Goal: Obtain resource: Download file/media

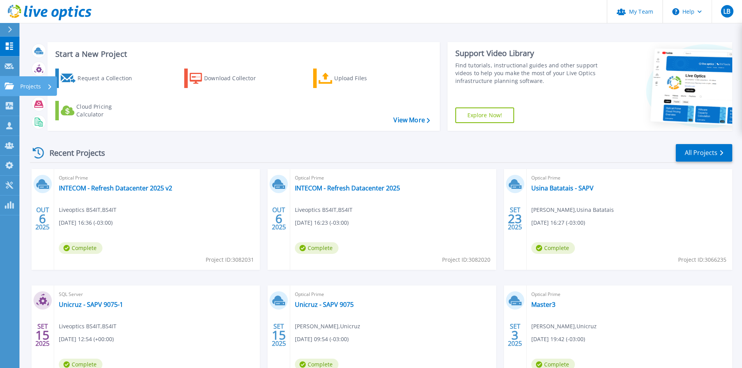
click at [10, 85] on icon at bounding box center [9, 86] width 9 height 7
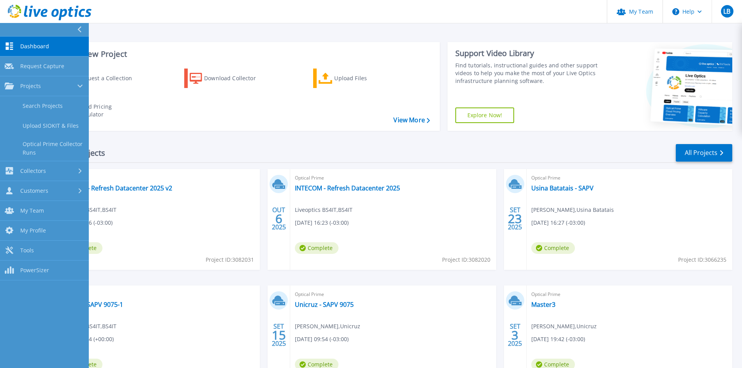
click at [216, 140] on div "Recent Projects All Projects OUT 6 2025 Optical Prime INTECOM - Refresh Datacen…" at bounding box center [381, 272] width 702 height 271
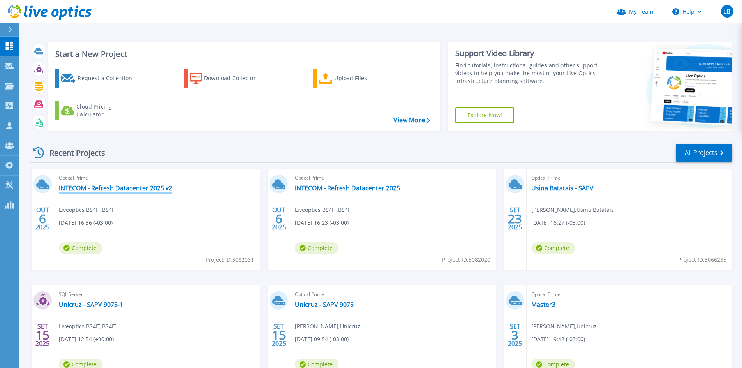
click at [151, 187] on link "INTECOM - Refresh Datacenter 2025 v2" at bounding box center [115, 188] width 113 height 8
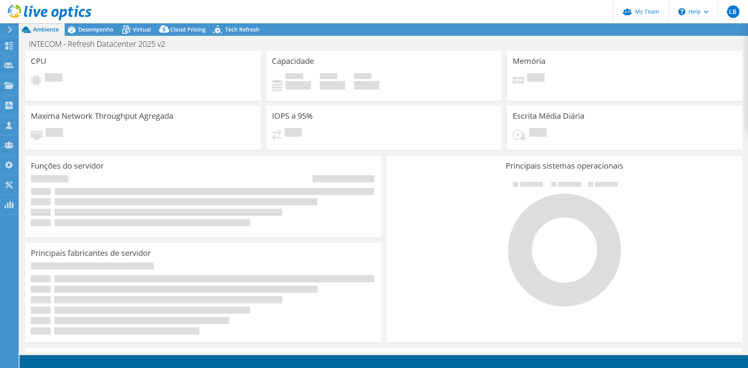
select select "USD"
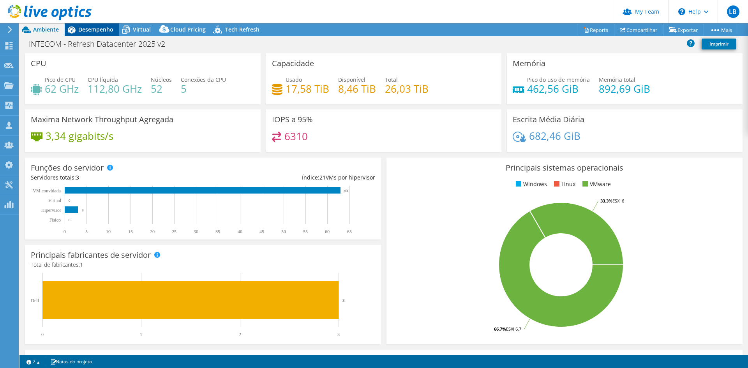
click at [102, 30] on span "Desempenho" at bounding box center [95, 29] width 35 height 7
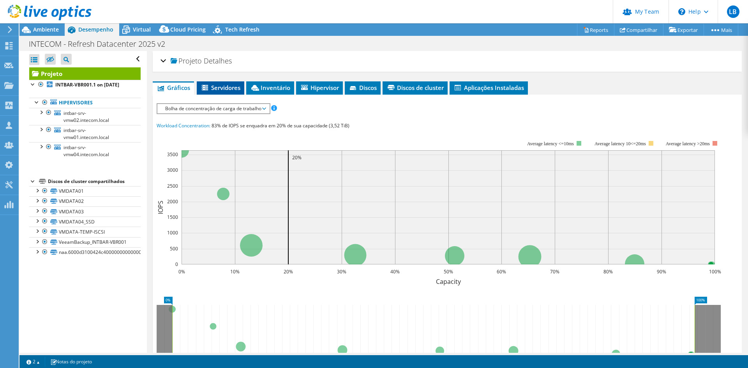
click at [223, 84] on span "Servidores" at bounding box center [221, 88] width 40 height 8
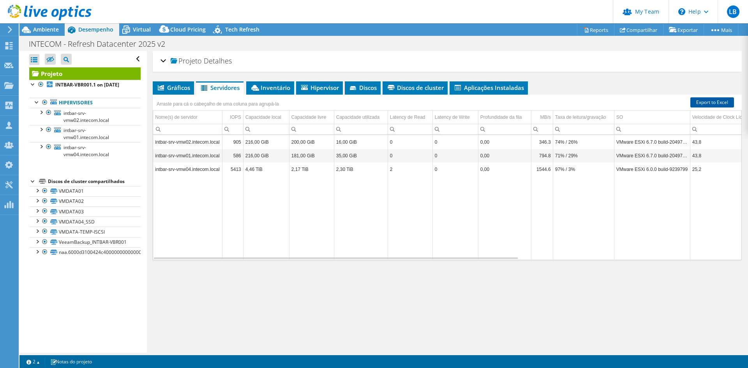
click at [718, 102] on link "Export to Excel" at bounding box center [712, 102] width 44 height 10
